Goal: Browse casually

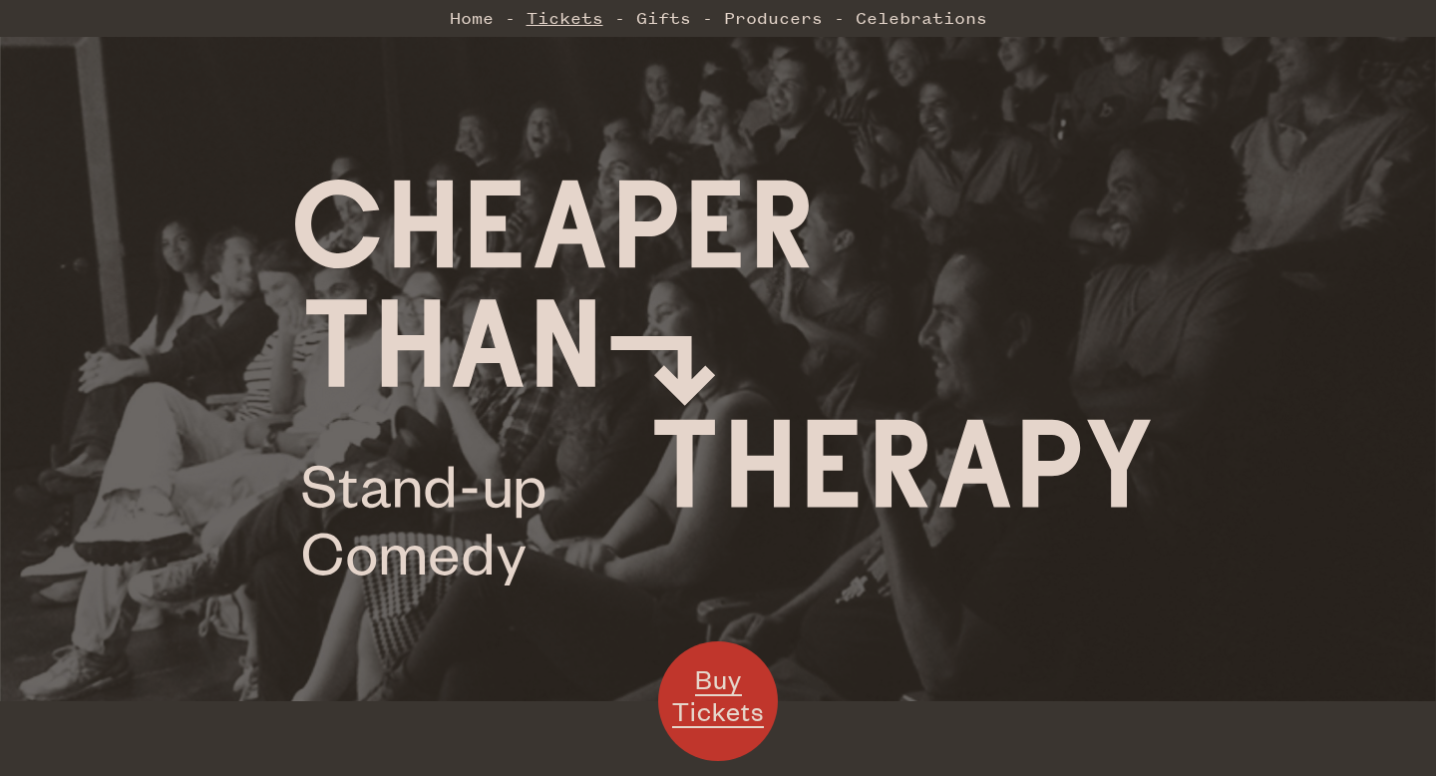
click at [570, 14] on link "Tickets" at bounding box center [565, 18] width 77 height 40
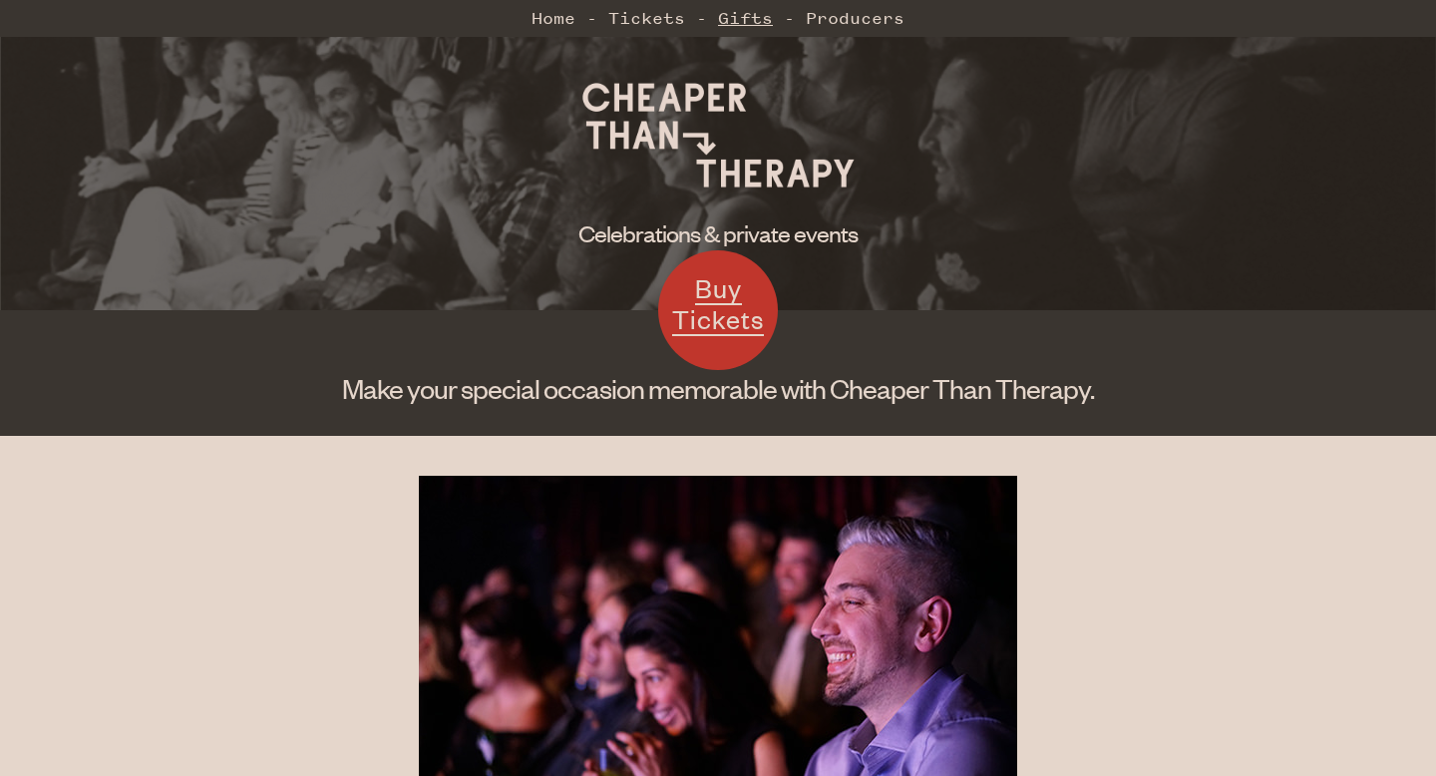
click at [746, 19] on link "Gifts" at bounding box center [745, 18] width 55 height 40
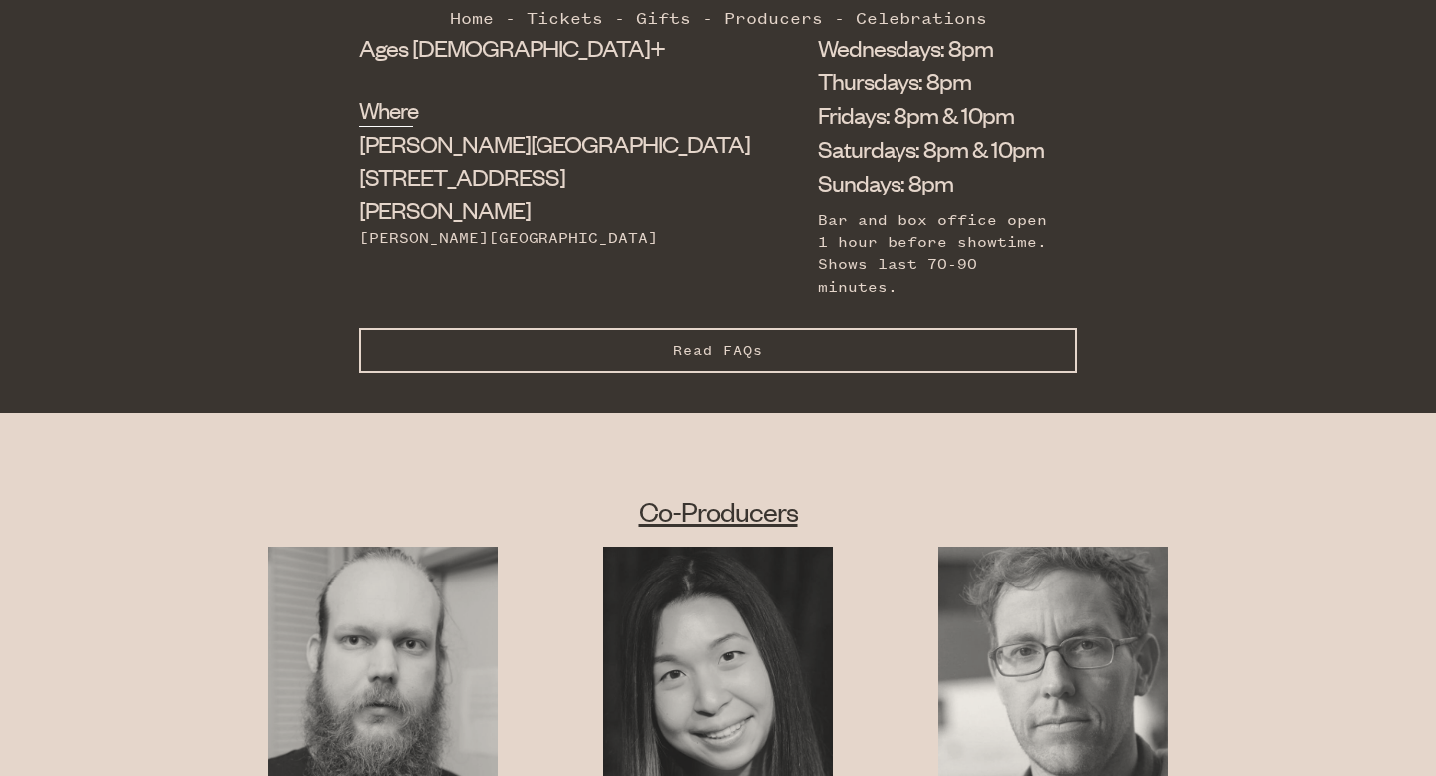
scroll to position [863, 0]
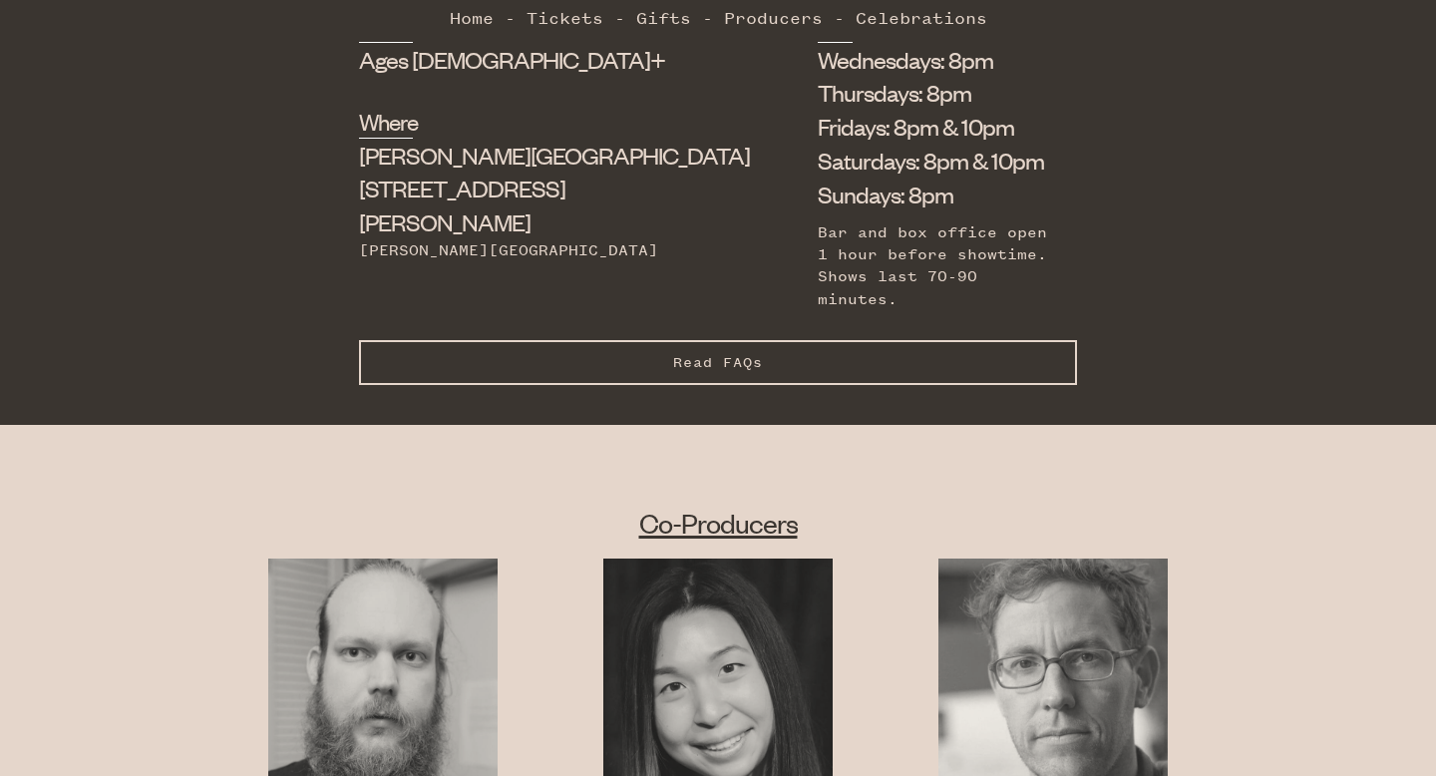
click at [986, 356] on button "Read FAQs Hide FAQs" at bounding box center [718, 362] width 718 height 45
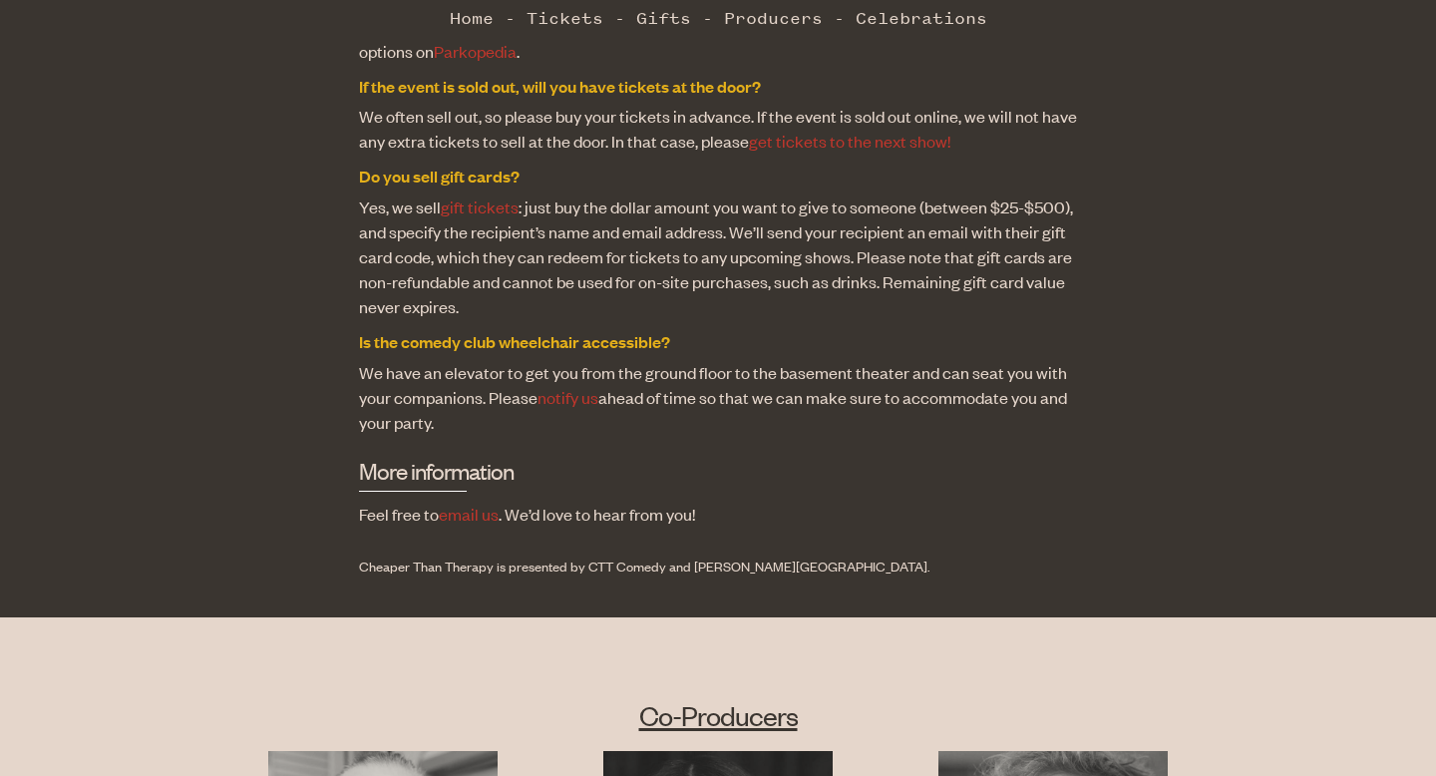
scroll to position [2193, 0]
